Goal: Task Accomplishment & Management: Use online tool/utility

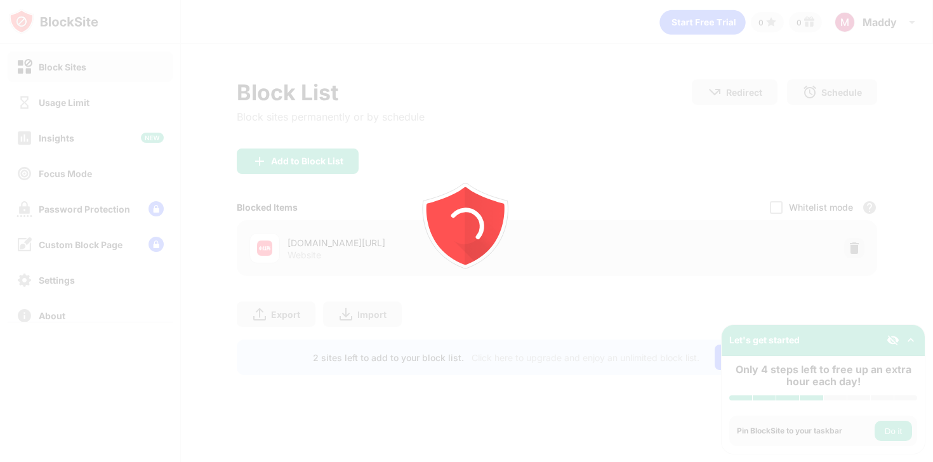
click at [484, 206] on icon "animation" at bounding box center [484, 226] width 39 height 78
click at [532, 169] on icon "animation" at bounding box center [466, 231] width 228 height 228
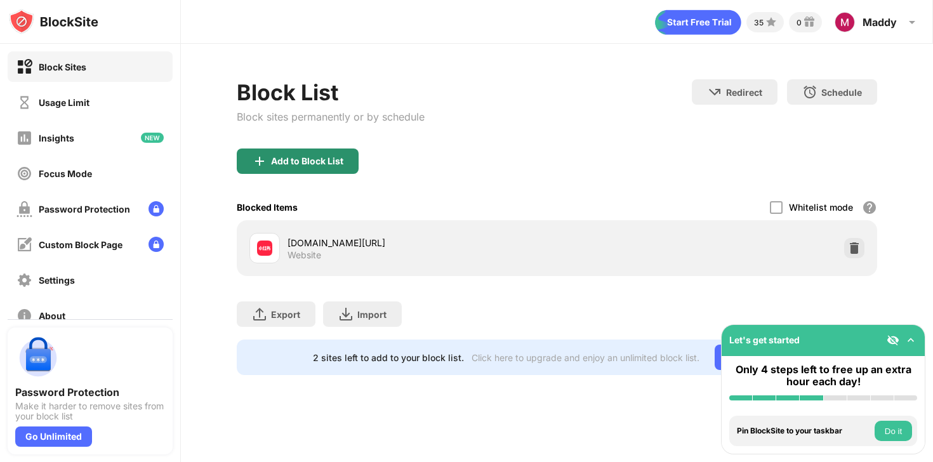
click at [301, 167] on div "Add to Block List" at bounding box center [298, 161] width 122 height 25
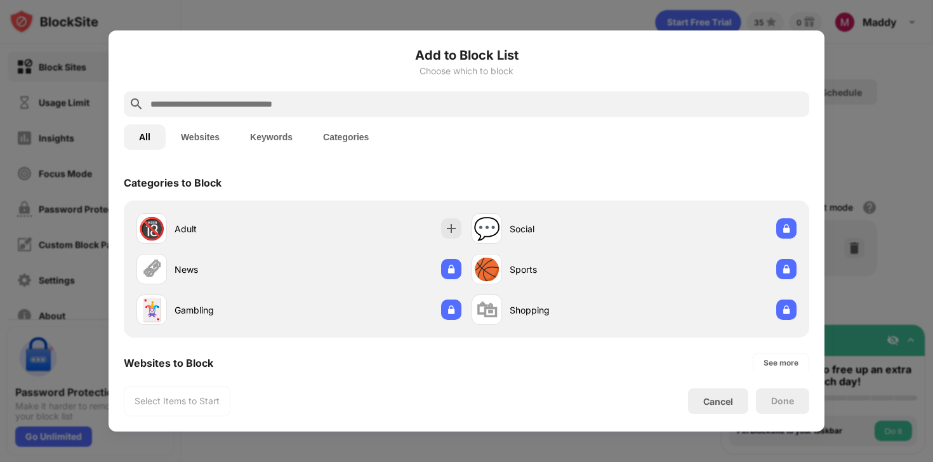
click at [441, 97] on input "text" at bounding box center [476, 103] width 655 height 15
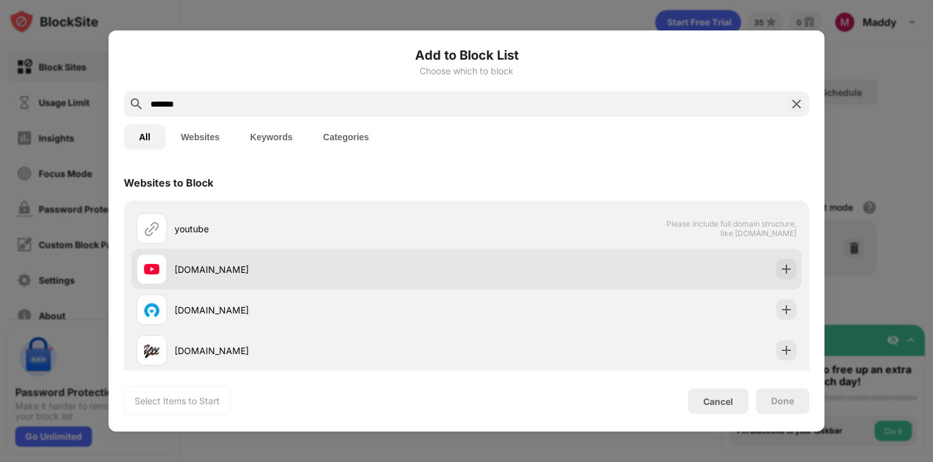
type input "*******"
click at [430, 265] on div "[DOMAIN_NAME]" at bounding box center [321, 269] width 292 height 13
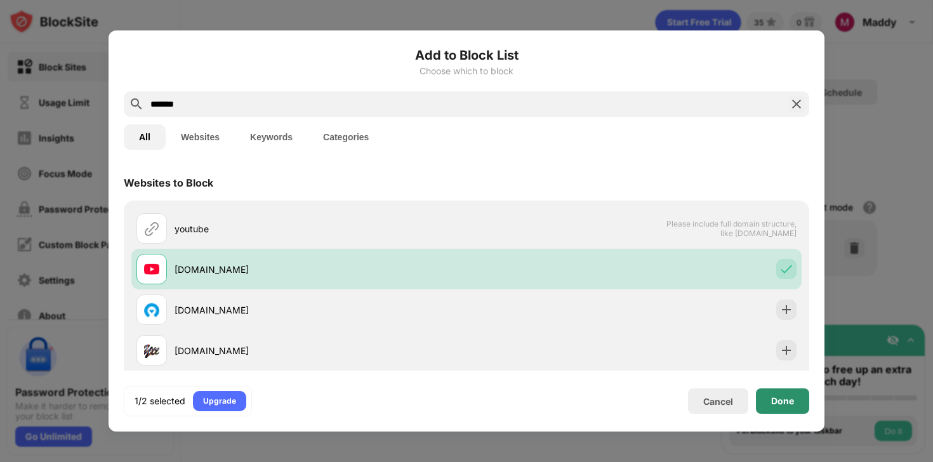
click at [792, 406] on div "Done" at bounding box center [782, 401] width 23 height 10
